Goal: Task Accomplishment & Management: Manage account settings

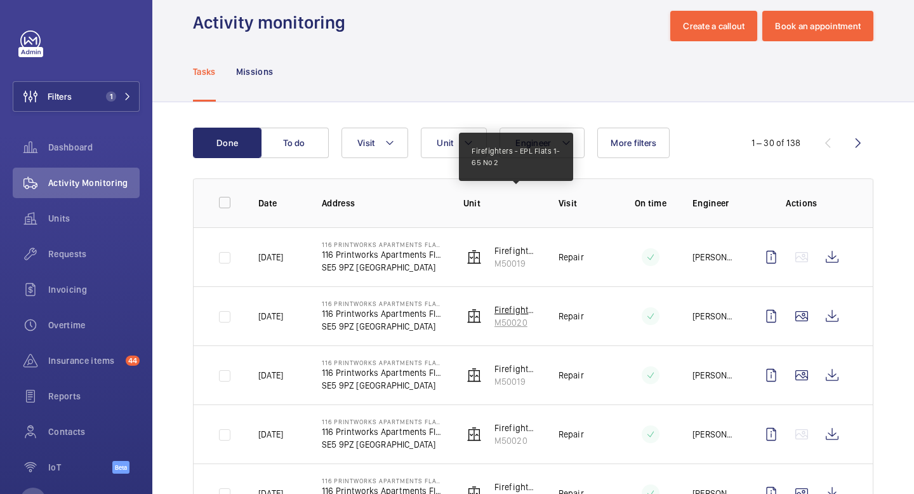
scroll to position [19, 0]
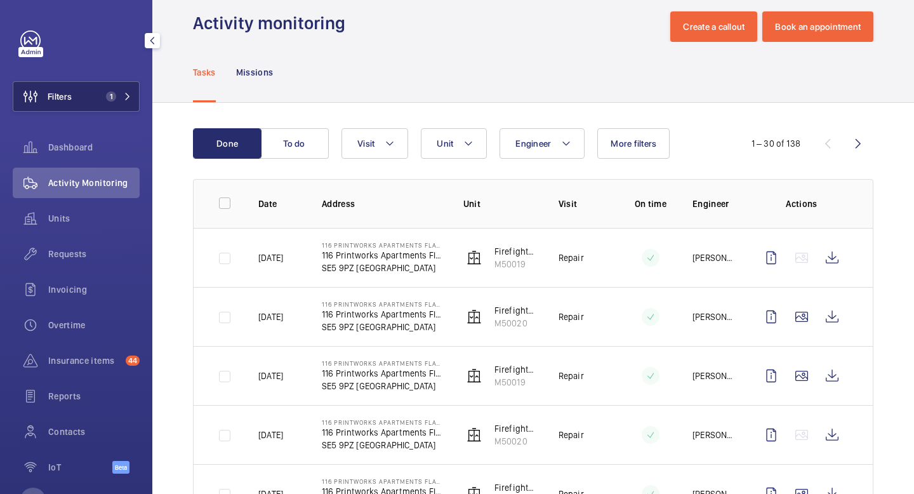
click at [124, 96] on mat-icon at bounding box center [128, 97] width 8 height 8
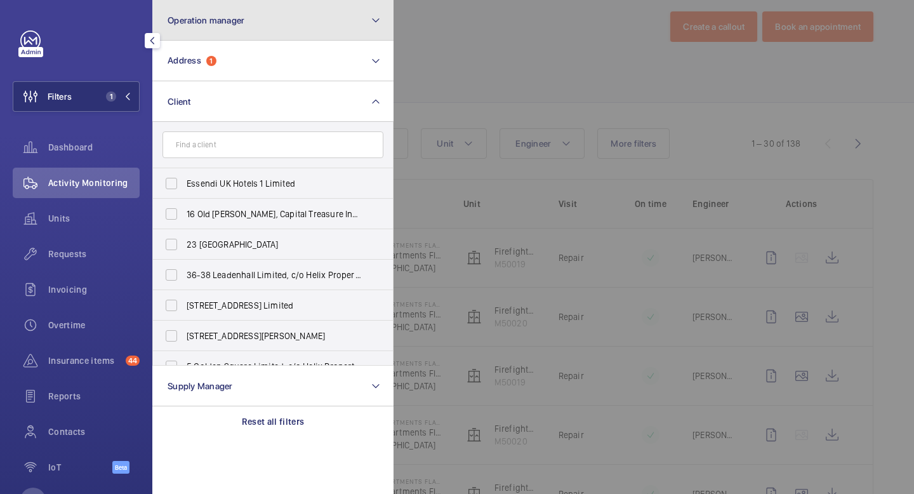
click at [270, 26] on button "Operation manager" at bounding box center [272, 20] width 241 height 41
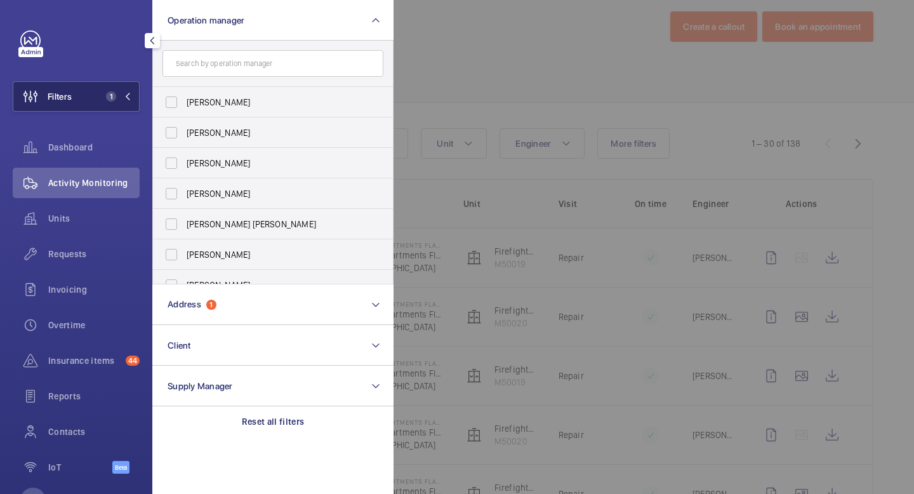
click at [133, 98] on button "Filters 1" at bounding box center [76, 96] width 127 height 30
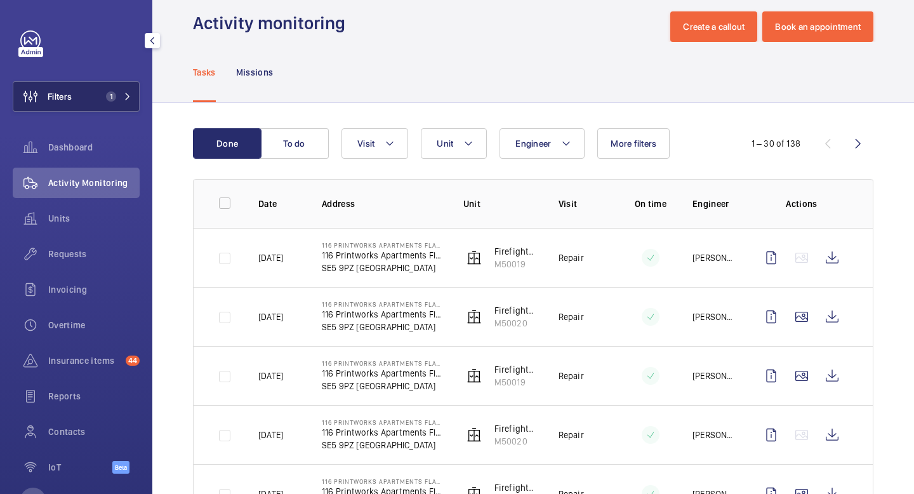
click at [121, 95] on span "1" at bounding box center [116, 96] width 30 height 10
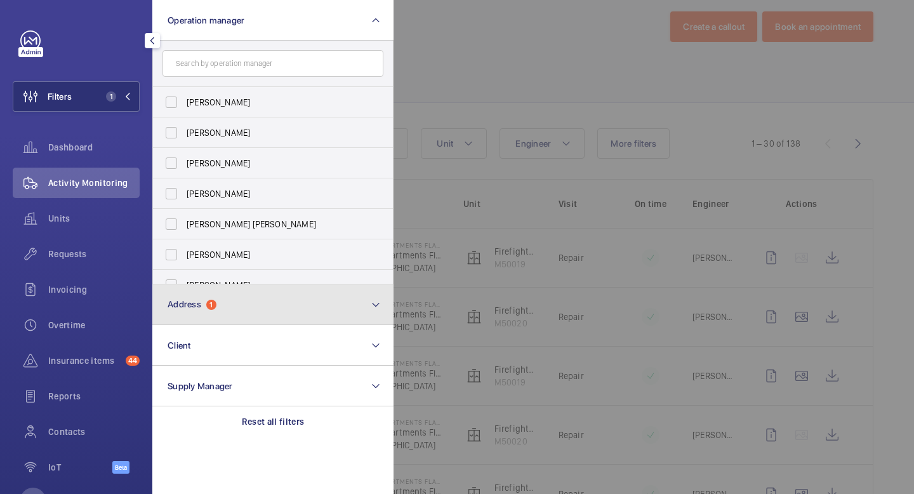
click at [222, 305] on button "Address 1" at bounding box center [272, 304] width 241 height 41
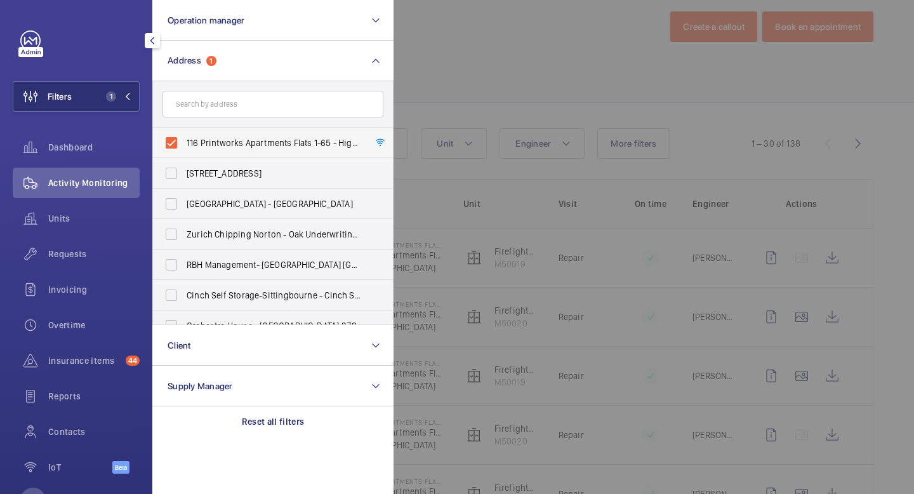
click at [229, 140] on span "116 Printworks Apartments Flats 1-65 - High Risk Building - 116 Printworks Apar…" at bounding box center [274, 143] width 175 height 13
click at [184, 140] on input "116 Printworks Apartments Flats 1-65 - High Risk Building - 116 Printworks Apar…" at bounding box center [171, 142] width 25 height 25
checkbox input "false"
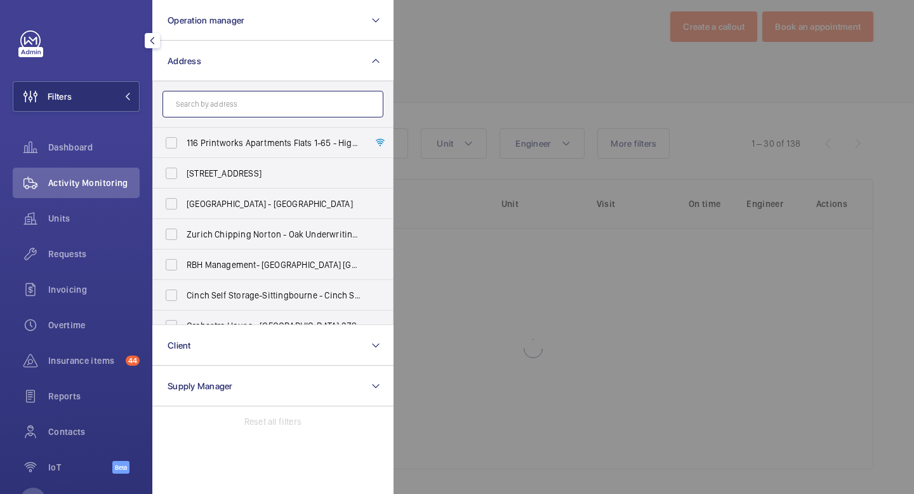
click at [230, 102] on input "text" at bounding box center [273, 104] width 221 height 27
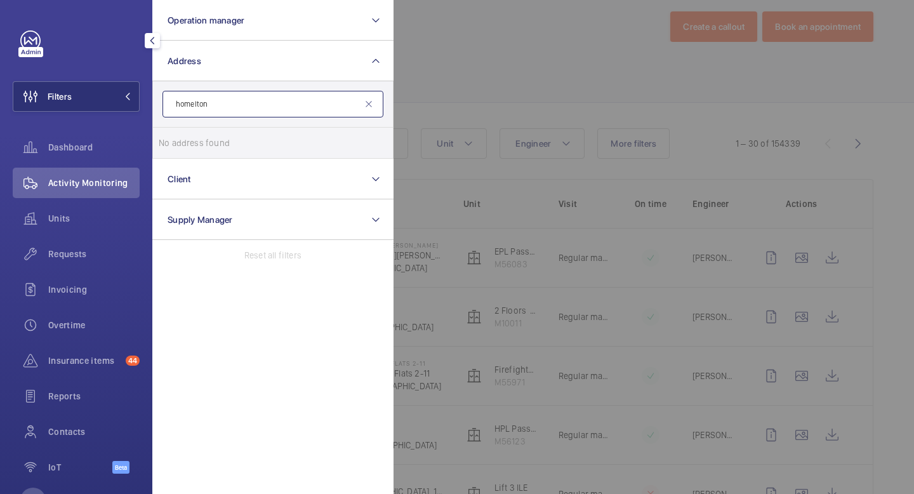
type input "homelton"
click at [240, 98] on input "homelton" at bounding box center [273, 104] width 221 height 27
click at [366, 104] on mat-icon at bounding box center [369, 104] width 10 height 10
